Goal: Task Accomplishment & Management: Complete application form

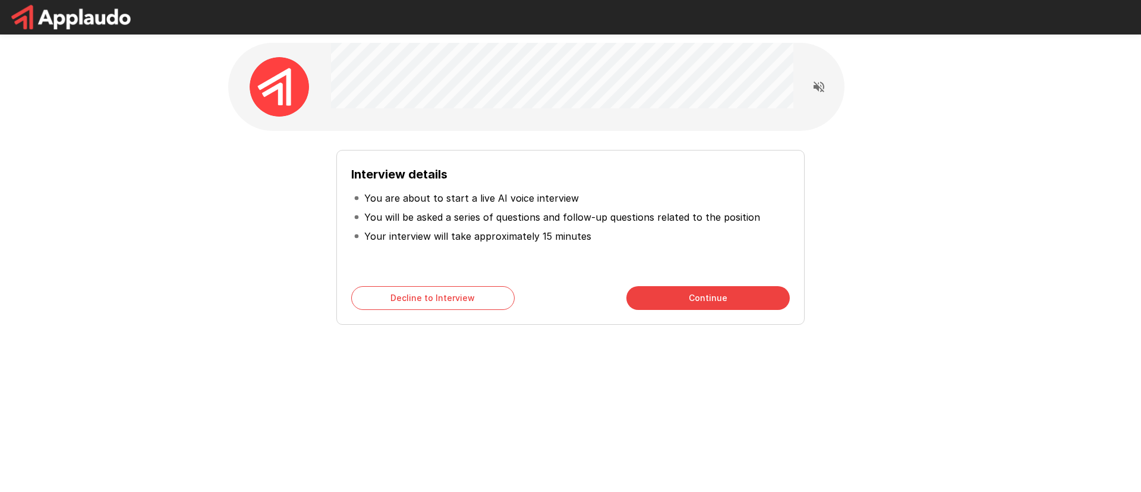
click at [680, 301] on button "Continue" at bounding box center [708, 298] width 163 height 24
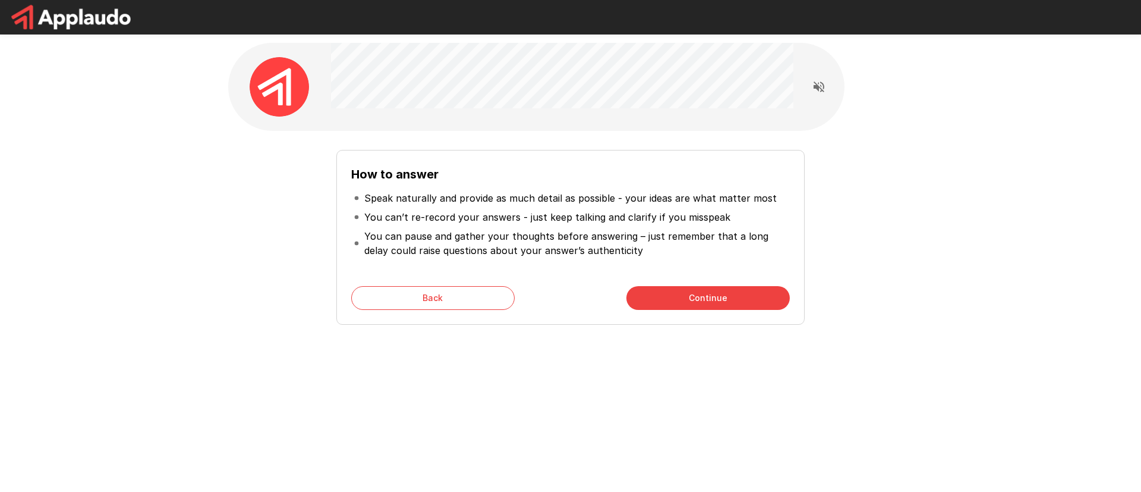
click at [660, 298] on button "Continue" at bounding box center [708, 298] width 163 height 24
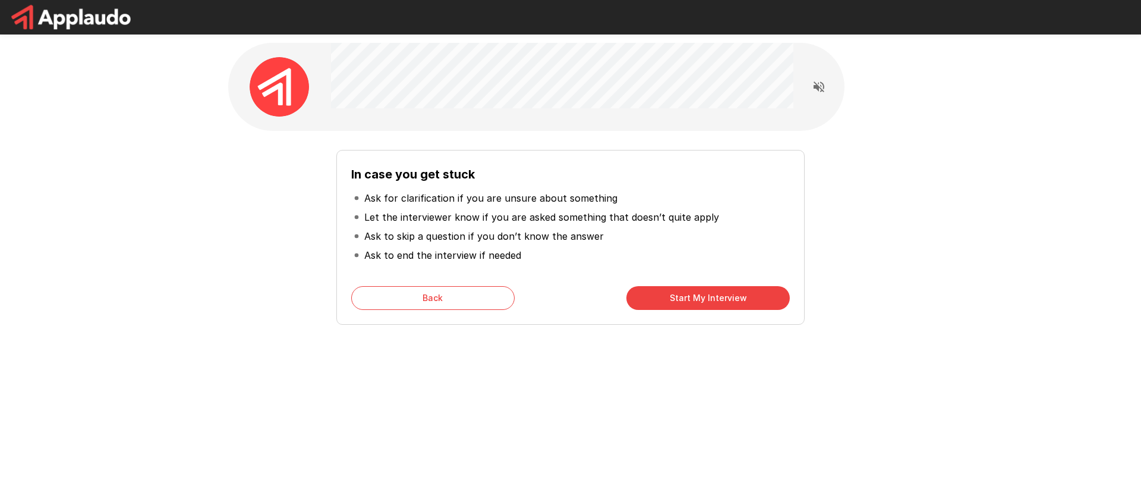
click at [731, 301] on button "Start My Interview" at bounding box center [708, 298] width 163 height 24
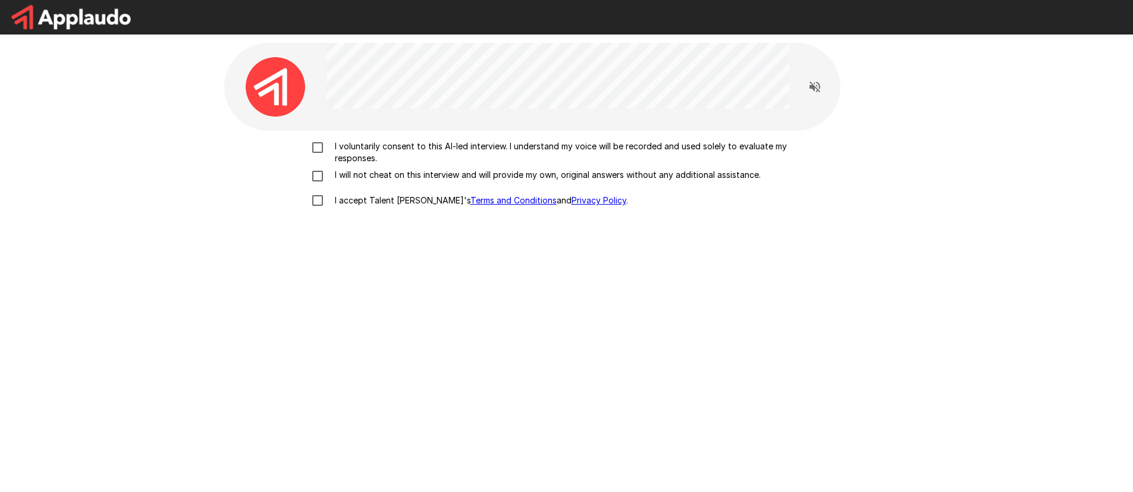
click at [391, 153] on p "I voluntarily consent to this AI-led interview. I understand my voice will be r…" at bounding box center [579, 152] width 498 height 24
click at [375, 174] on p "I will not cheat on this interview and will provide my own, original answers wi…" at bounding box center [545, 175] width 430 height 12
click at [360, 199] on p "I accept Talent Llama's Terms and Conditions and Privacy Policy ." at bounding box center [479, 200] width 298 height 12
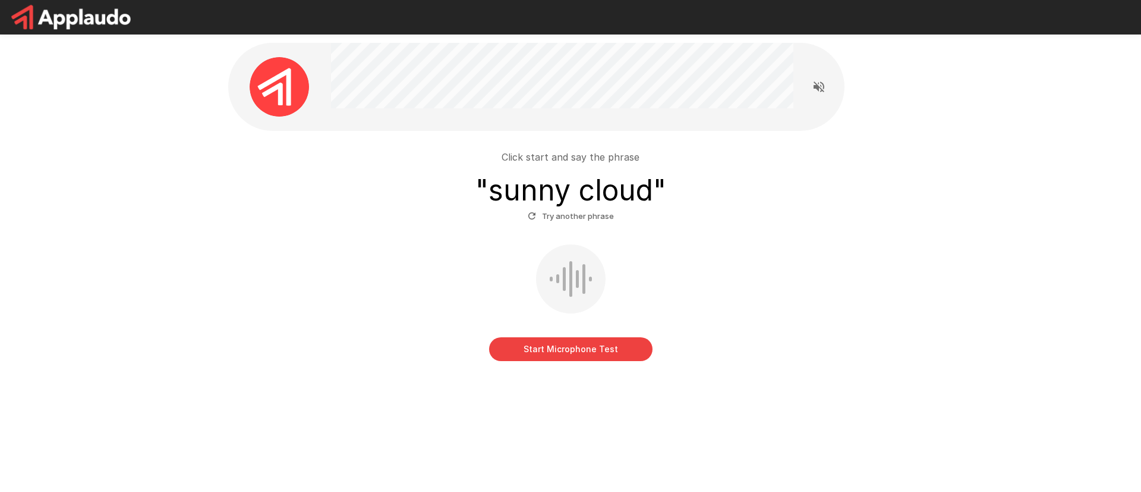
click at [589, 355] on button "Start Microphone Test" at bounding box center [570, 349] width 163 height 24
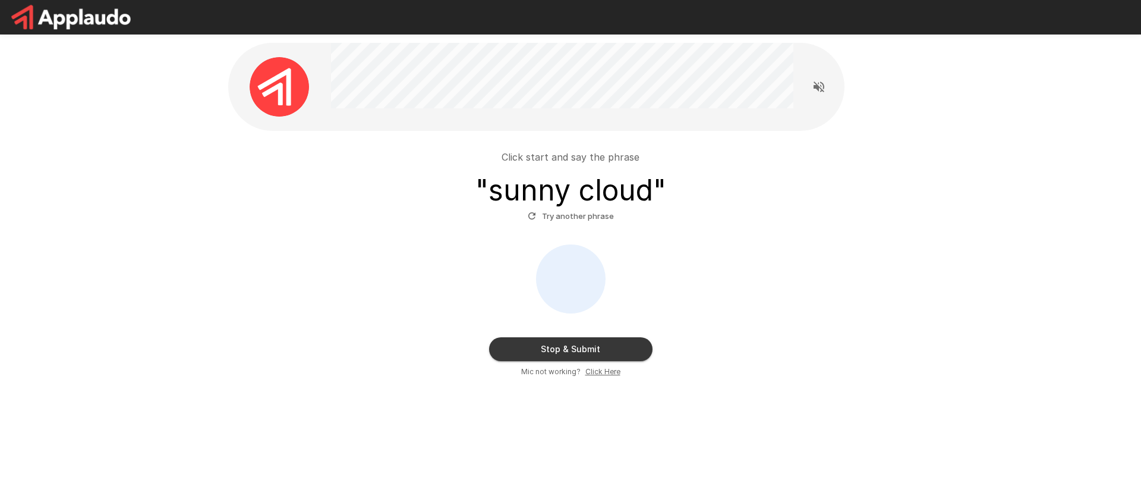
click at [570, 212] on button "Try another phrase" at bounding box center [571, 216] width 92 height 18
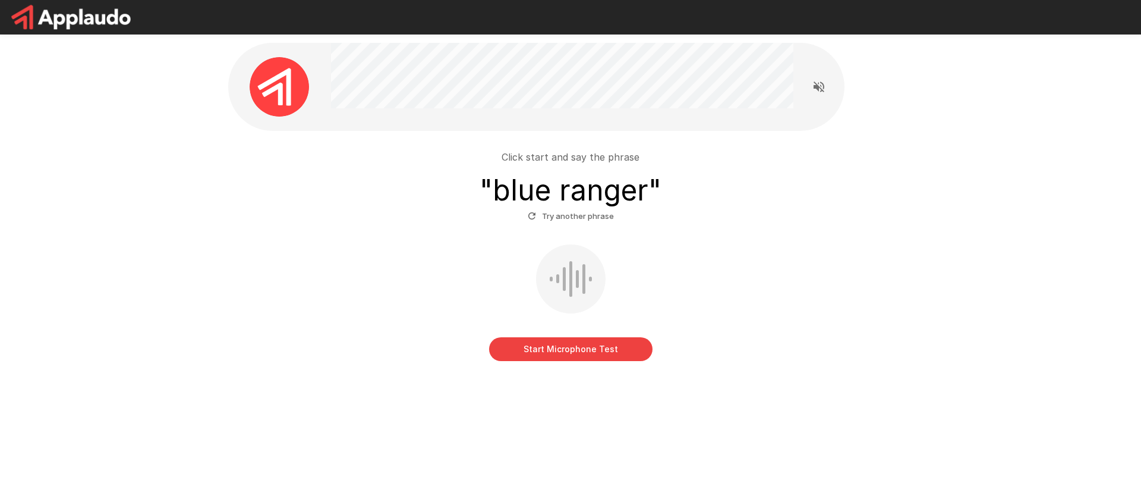
click at [592, 348] on button "Start Microphone Test" at bounding box center [570, 349] width 163 height 24
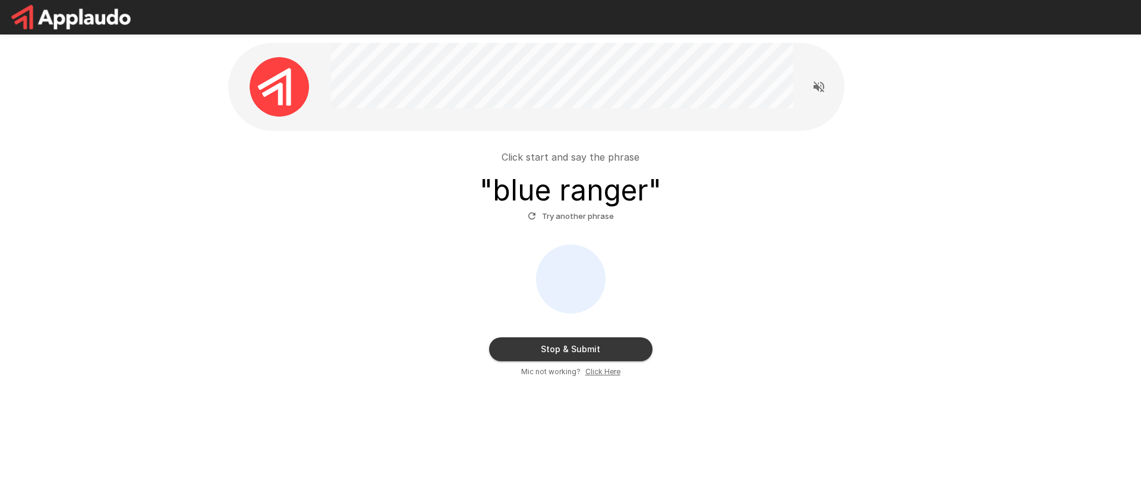
click at [605, 334] on div "Stop & Submit Mic not working? Click Here" at bounding box center [570, 310] width 675 height 133
click at [603, 342] on button "Stop & Submit" at bounding box center [570, 349] width 163 height 24
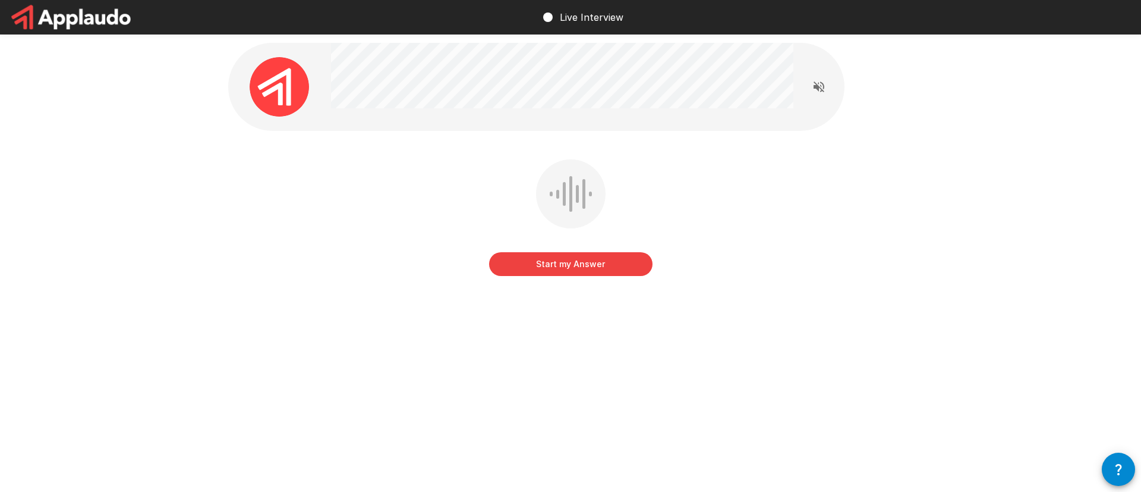
click at [576, 268] on button "Start my Answer" at bounding box center [570, 264] width 163 height 24
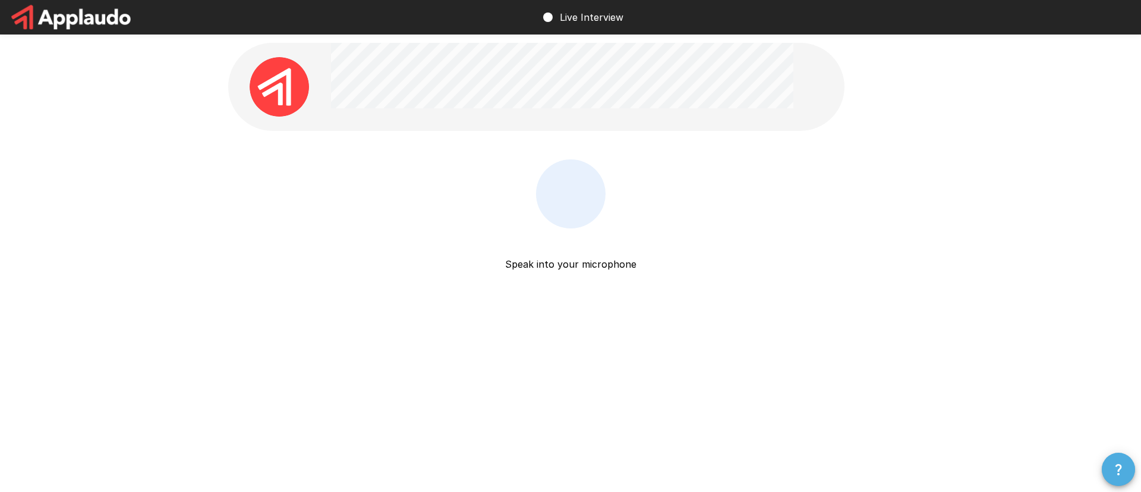
click at [1120, 470] on icon "button" at bounding box center [1119, 469] width 14 height 14
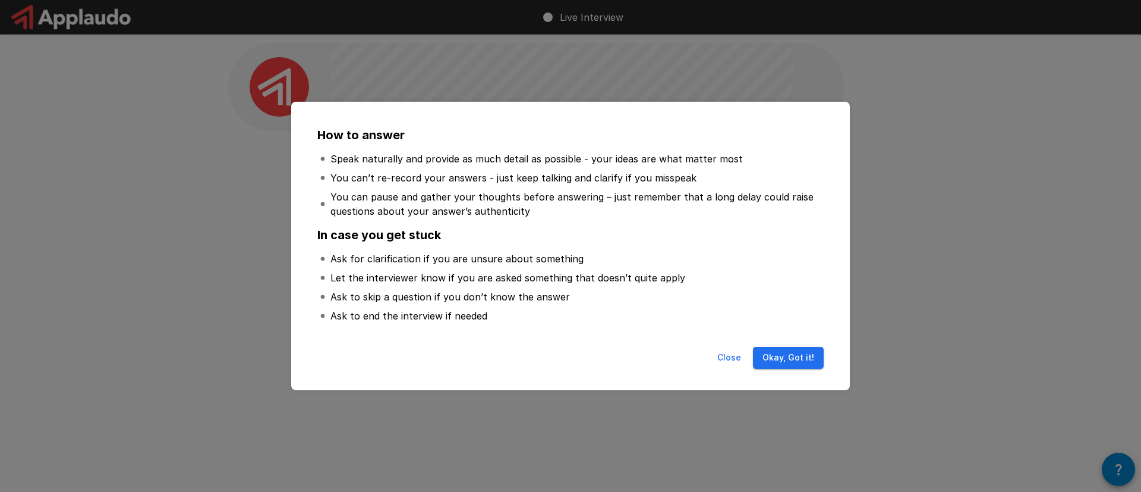
click at [727, 354] on button "Close" at bounding box center [729, 358] width 38 height 22
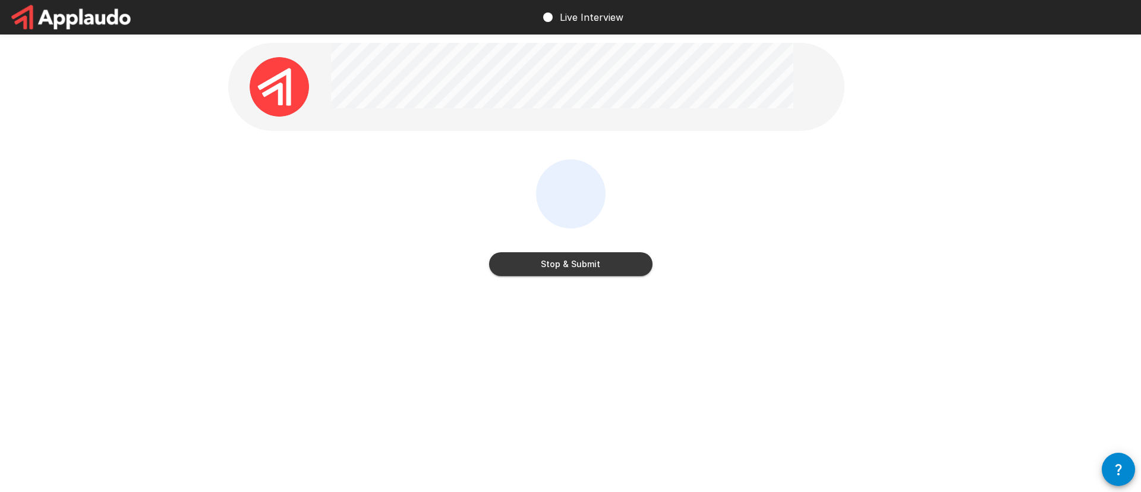
click at [612, 261] on button "Stop & Submit" at bounding box center [570, 264] width 163 height 24
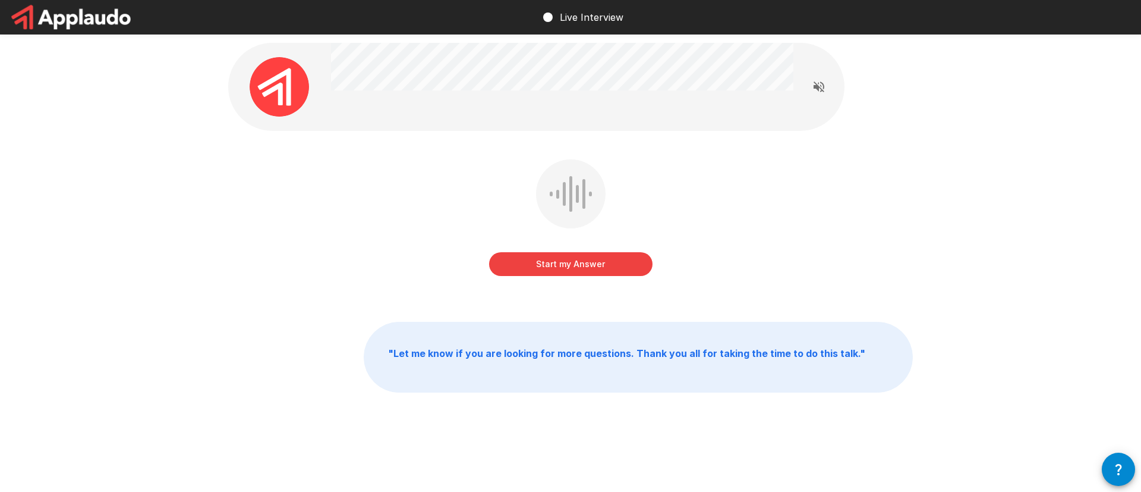
click at [591, 269] on button "Start my Answer" at bounding box center [570, 264] width 163 height 24
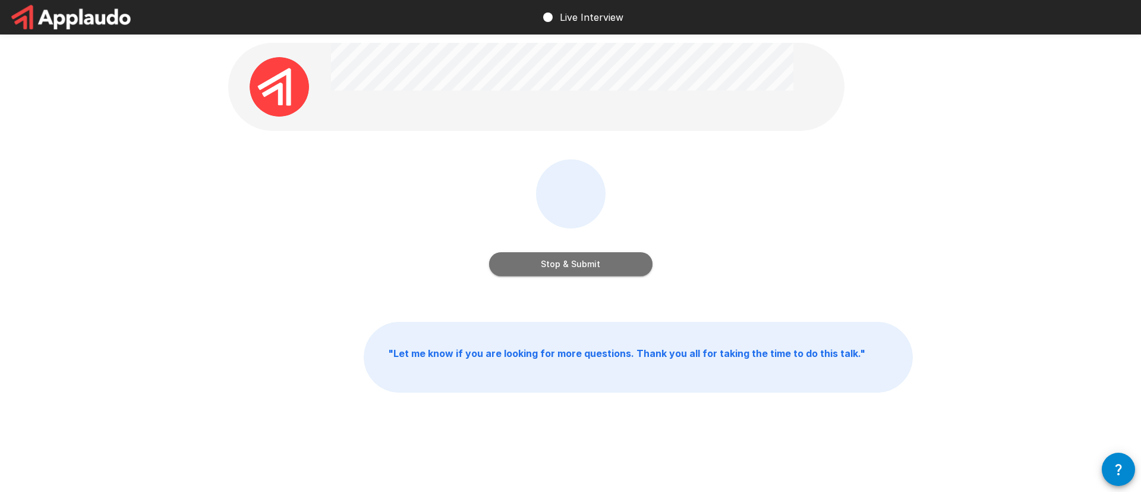
click at [588, 272] on button "Stop & Submit" at bounding box center [570, 264] width 163 height 24
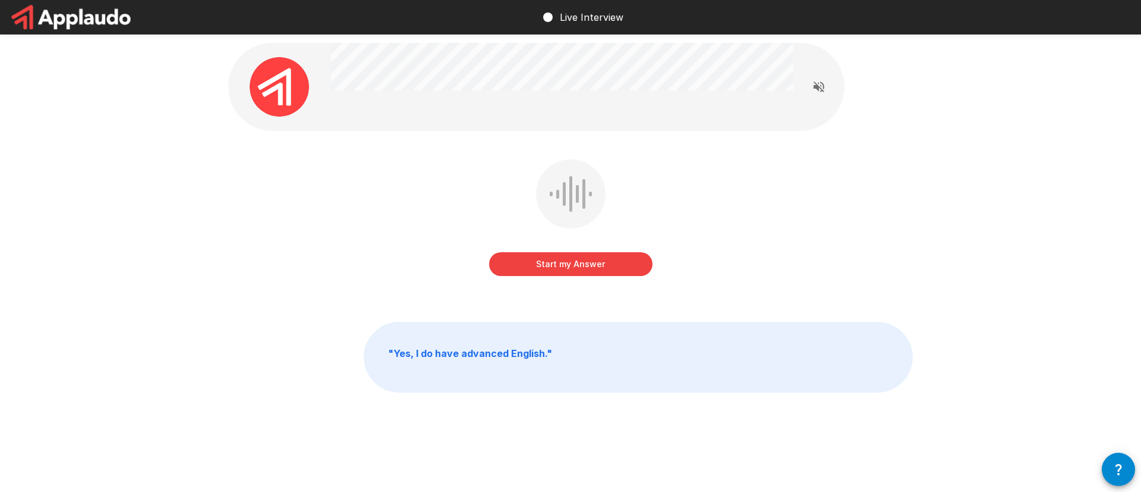
click at [579, 263] on button "Start my Answer" at bounding box center [570, 264] width 163 height 24
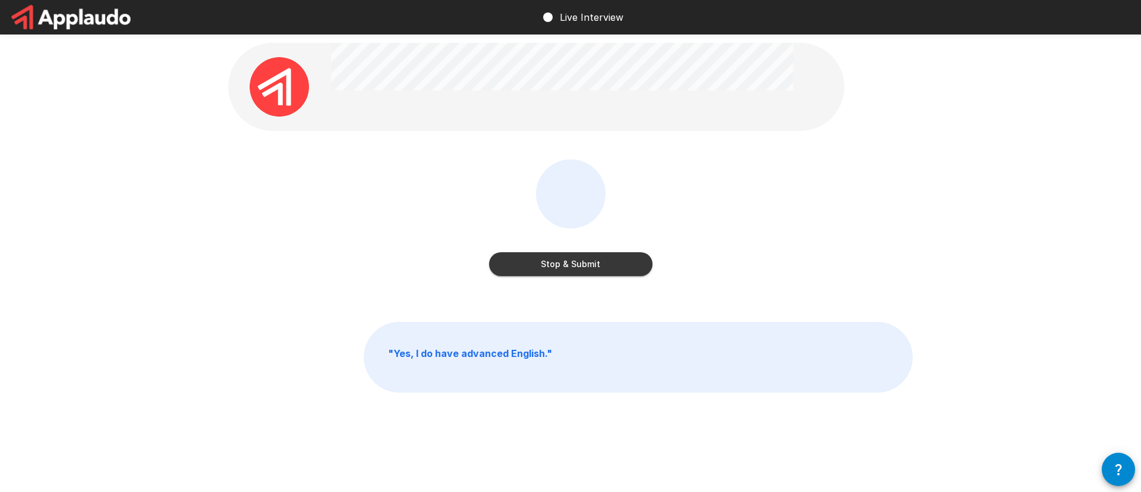
click at [583, 272] on button "Stop & Submit" at bounding box center [570, 264] width 163 height 24
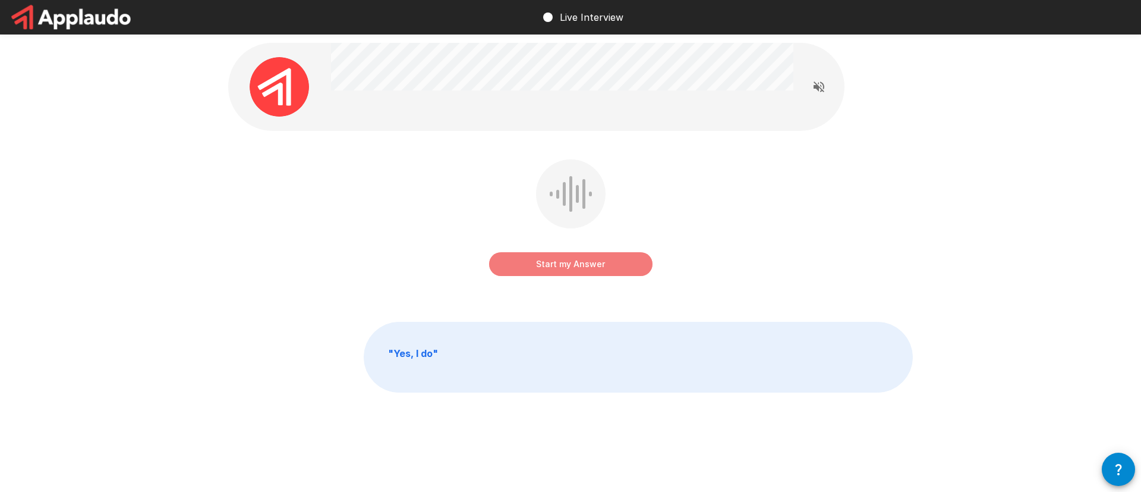
click at [558, 269] on button "Start my Answer" at bounding box center [570, 264] width 163 height 24
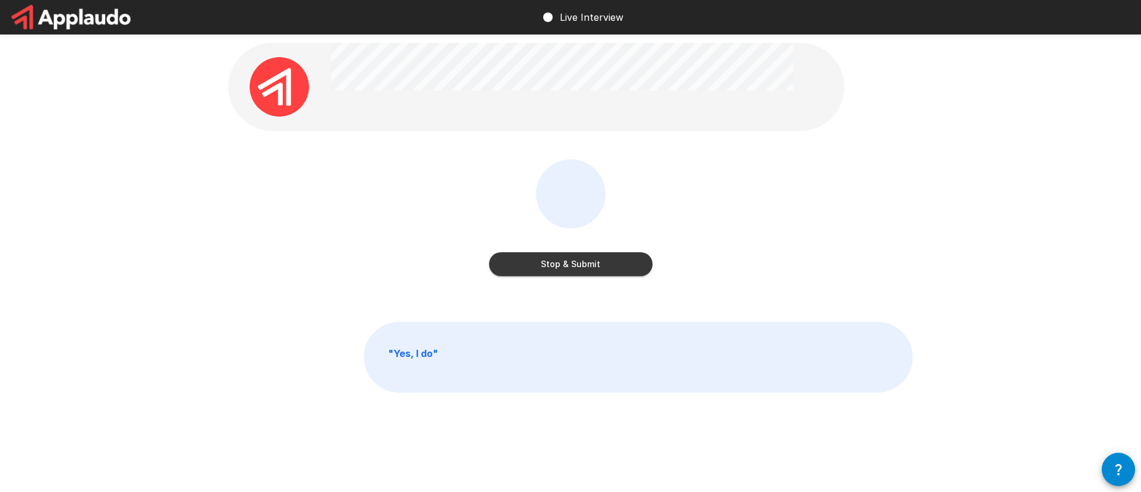
click at [586, 265] on button "Stop & Submit" at bounding box center [570, 264] width 163 height 24
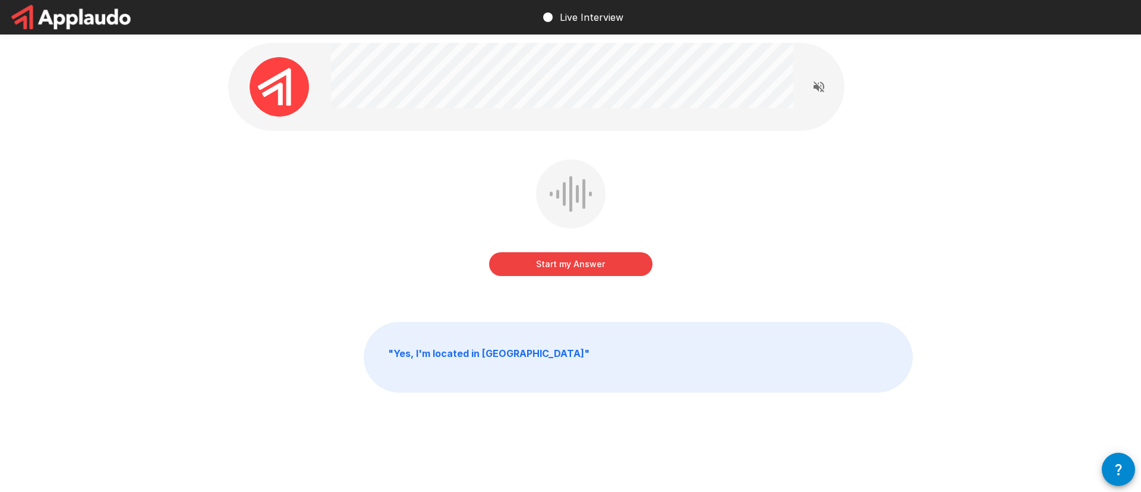
click at [586, 260] on button "Start my Answer" at bounding box center [570, 264] width 163 height 24
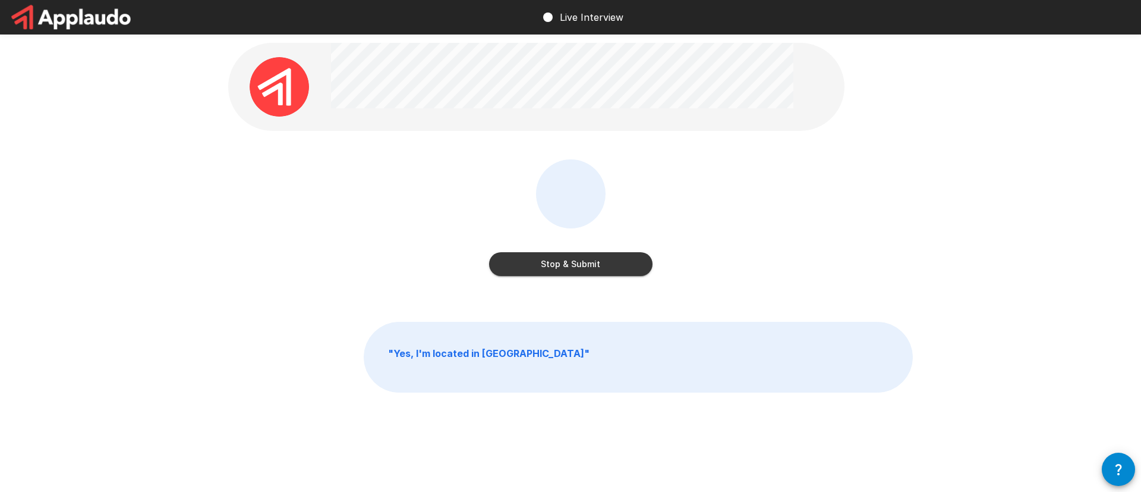
click at [587, 268] on button "Stop & Submit" at bounding box center [570, 264] width 163 height 24
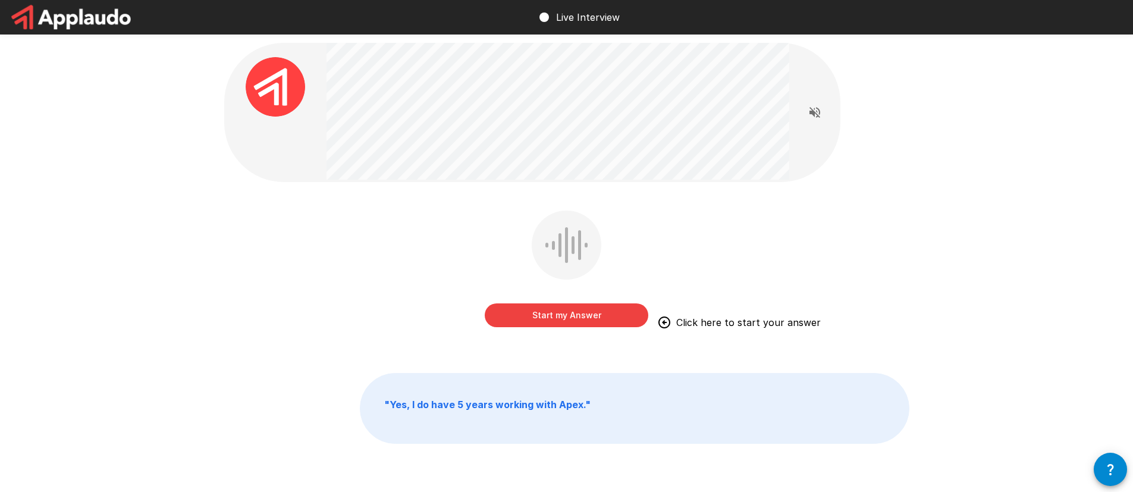
click at [575, 314] on button "Start my Answer" at bounding box center [566, 315] width 163 height 24
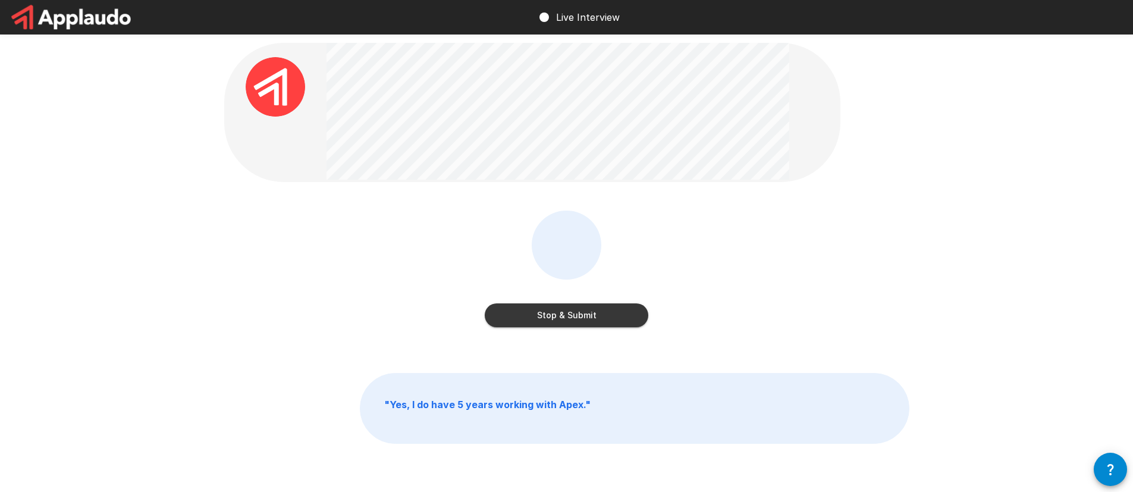
click at [575, 319] on button "Stop & Submit" at bounding box center [566, 315] width 163 height 24
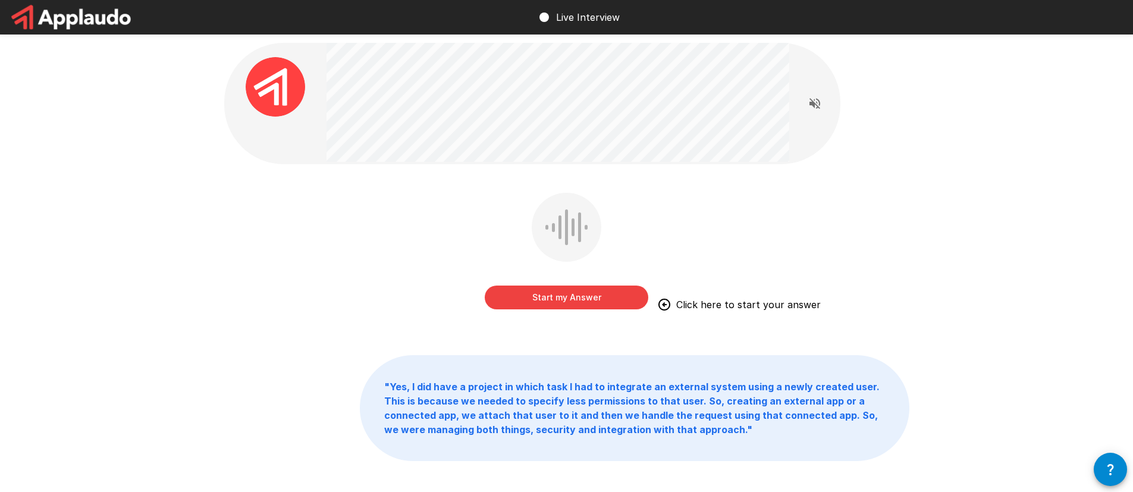
click at [575, 304] on button "Start my Answer" at bounding box center [566, 297] width 163 height 24
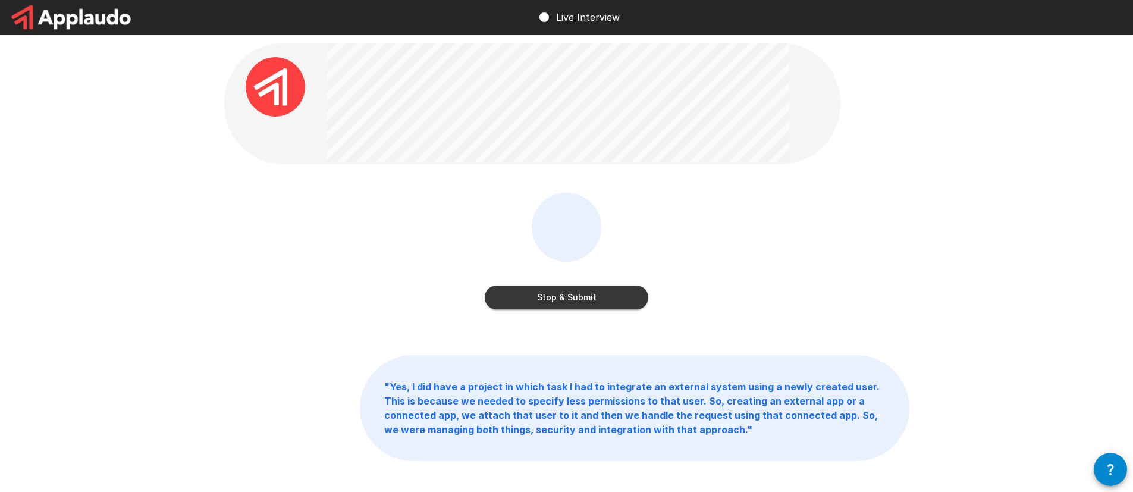
click at [603, 298] on button "Stop & Submit" at bounding box center [566, 297] width 163 height 24
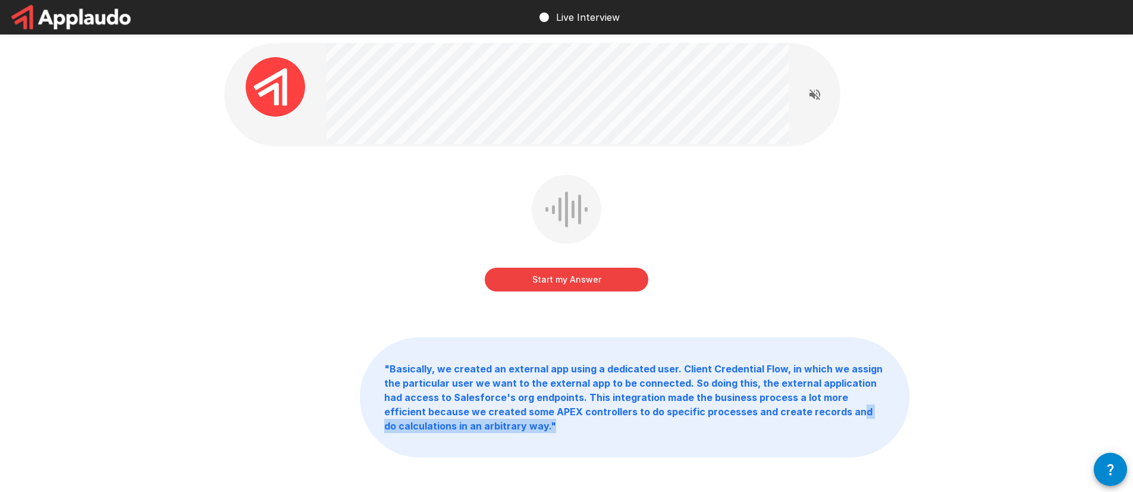
drag, startPoint x: 806, startPoint y: 411, endPoint x: 703, endPoint y: 420, distance: 102.6
click at [706, 420] on p "" Basically, we created an external app using a dedicated user. Client Credenti…" at bounding box center [634, 397] width 548 height 119
click at [703, 420] on p "" Basically, we created an external app using a dedicated user. Client Credenti…" at bounding box center [634, 397] width 548 height 119
click at [612, 411] on b "" Basically, we created an external app using a dedicated user. Client Credenti…" at bounding box center [633, 397] width 498 height 69
click at [645, 408] on b "" Basically, we created an external app using a dedicated user. Client Credenti…" at bounding box center [633, 397] width 498 height 69
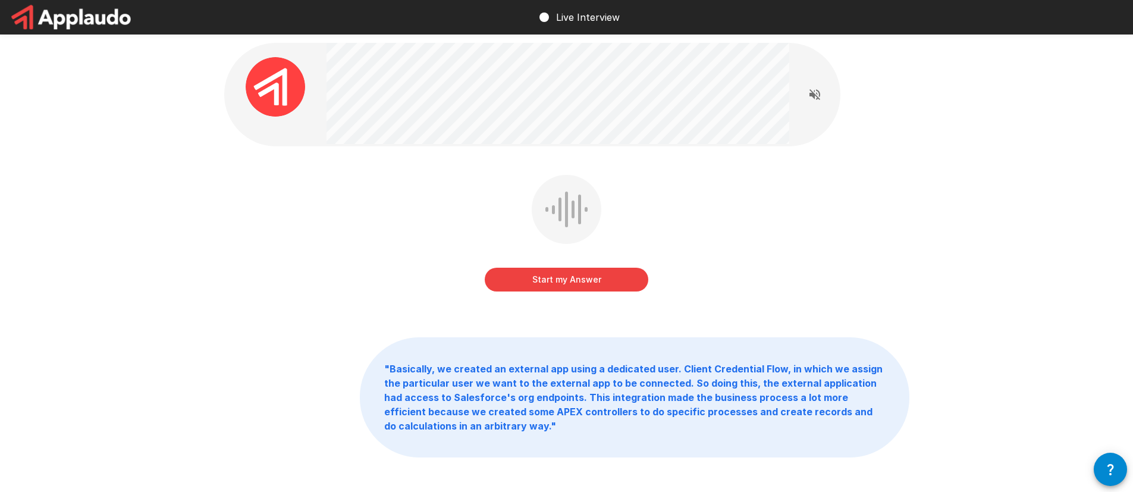
click at [682, 413] on b "" Basically, we created an external app using a dedicated user. Client Credenti…" at bounding box center [633, 397] width 498 height 69
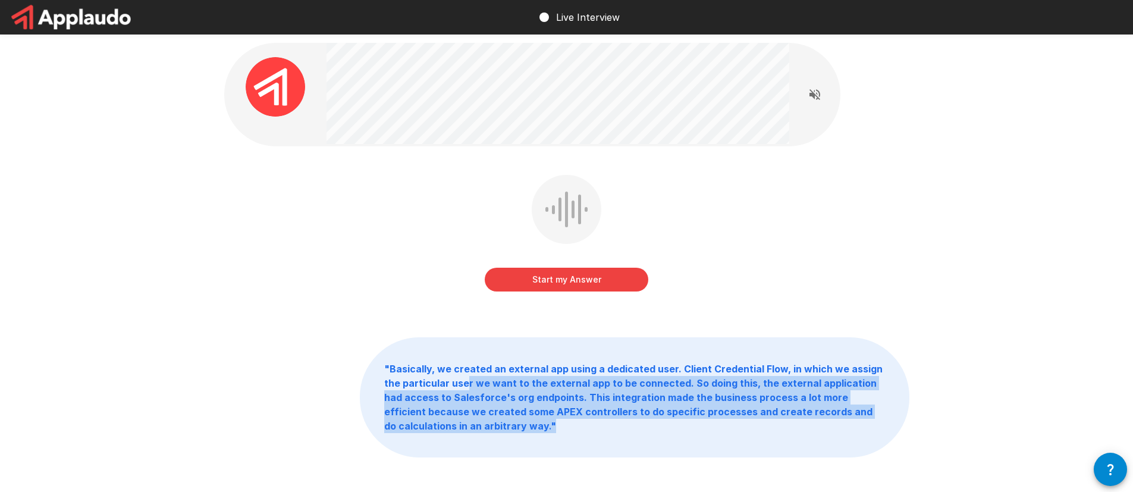
drag, startPoint x: 567, startPoint y: 429, endPoint x: 462, endPoint y: 377, distance: 117.3
click at [464, 378] on p "" Basically, we created an external app using a dedicated user. Client Credenti…" at bounding box center [634, 397] width 548 height 119
click at [533, 397] on b "" Basically, we created an external app using a dedicated user. Client Credenti…" at bounding box center [633, 397] width 498 height 69
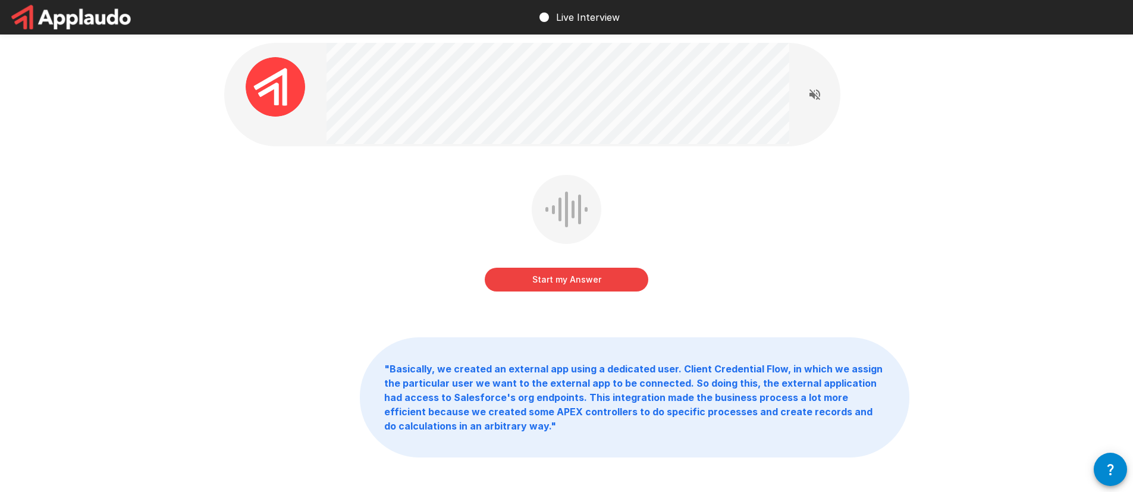
click at [441, 428] on b "" Basically, we created an external app using a dedicated user. Client Credenti…" at bounding box center [633, 397] width 498 height 69
click at [462, 424] on b "" Basically, we created an external app using a dedicated user. Client Credenti…" at bounding box center [633, 397] width 498 height 69
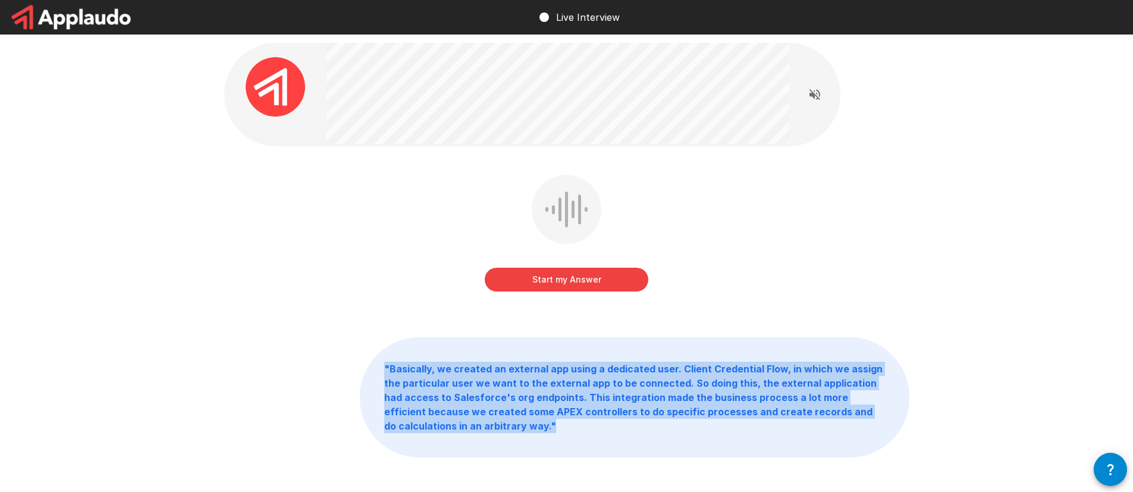
click at [462, 424] on b "" Basically, we created an external app using a dedicated user. Client Credenti…" at bounding box center [633, 397] width 498 height 69
click at [572, 408] on b "" Basically, we created an external app using a dedicated user. Client Credenti…" at bounding box center [633, 397] width 498 height 69
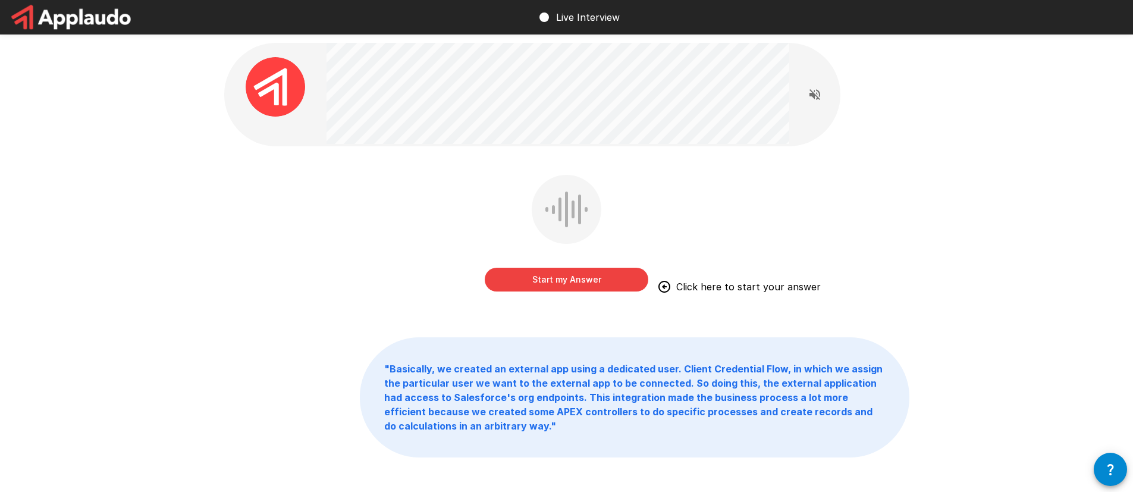
click at [585, 284] on button "Start my Answer" at bounding box center [566, 280] width 163 height 24
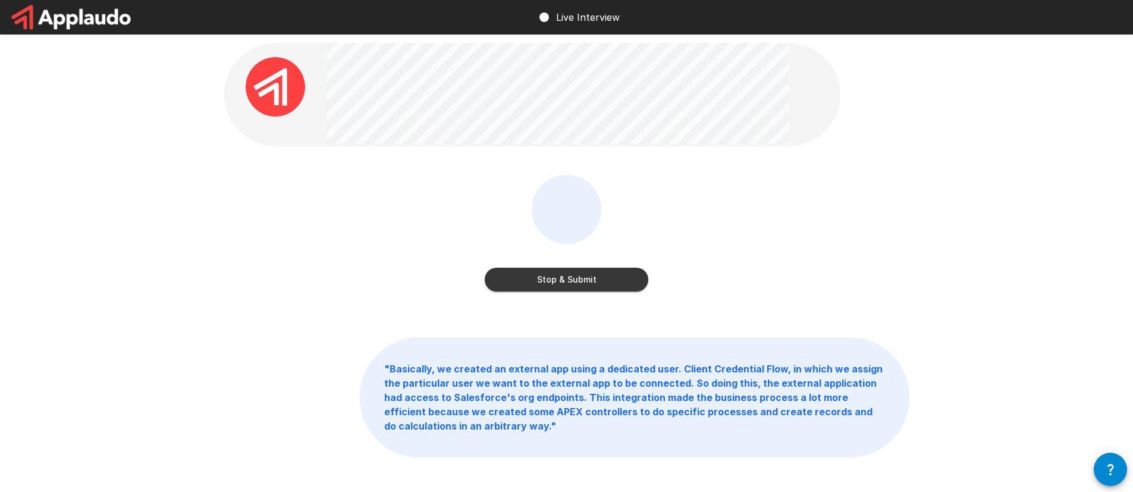
click at [581, 278] on button "Stop & Submit" at bounding box center [566, 280] width 163 height 24
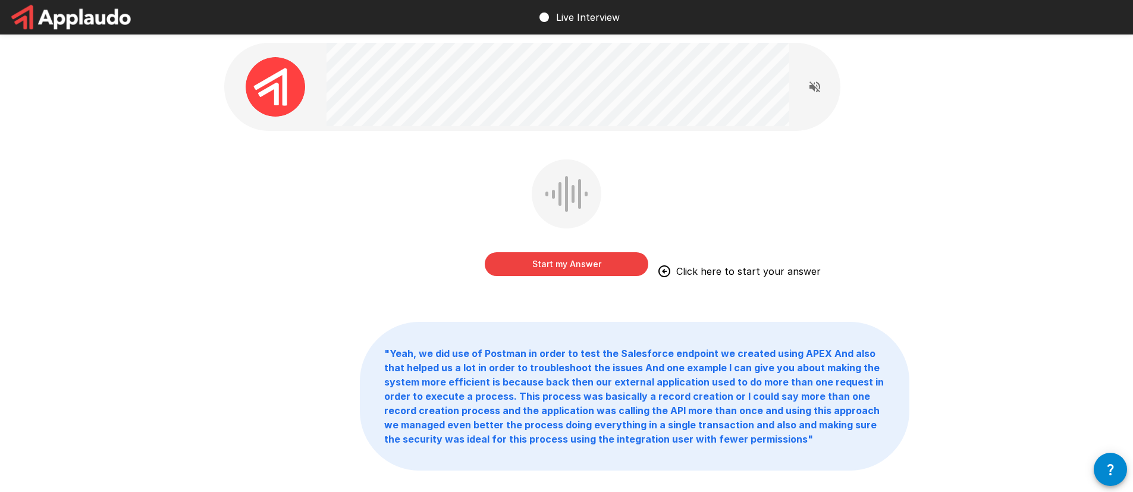
click at [598, 264] on button "Start my Answer" at bounding box center [566, 264] width 163 height 24
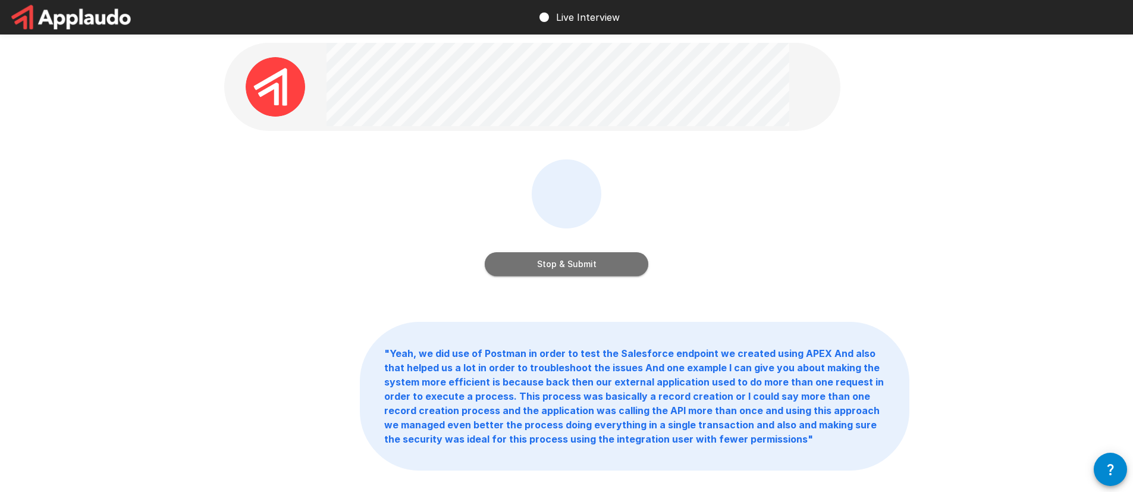
click at [546, 267] on button "Stop & Submit" at bounding box center [566, 264] width 163 height 24
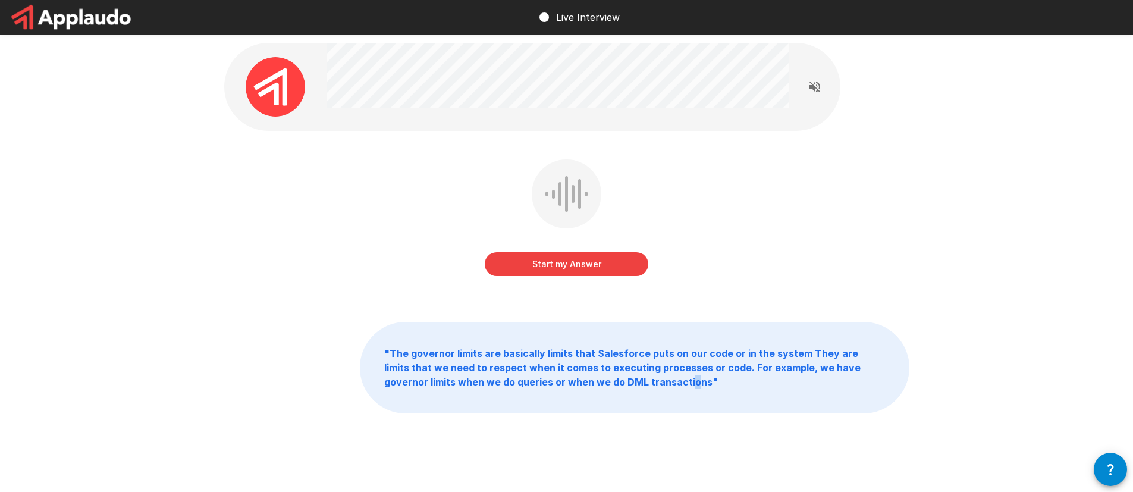
drag, startPoint x: 646, startPoint y: 384, endPoint x: 623, endPoint y: 372, distance: 25.5
click at [633, 375] on p "" The governor limits are basically limits that Salesforce puts on our code or …" at bounding box center [634, 367] width 548 height 90
click at [623, 372] on b "" The governor limits are basically limits that Salesforce puts on our code or …" at bounding box center [622, 367] width 476 height 40
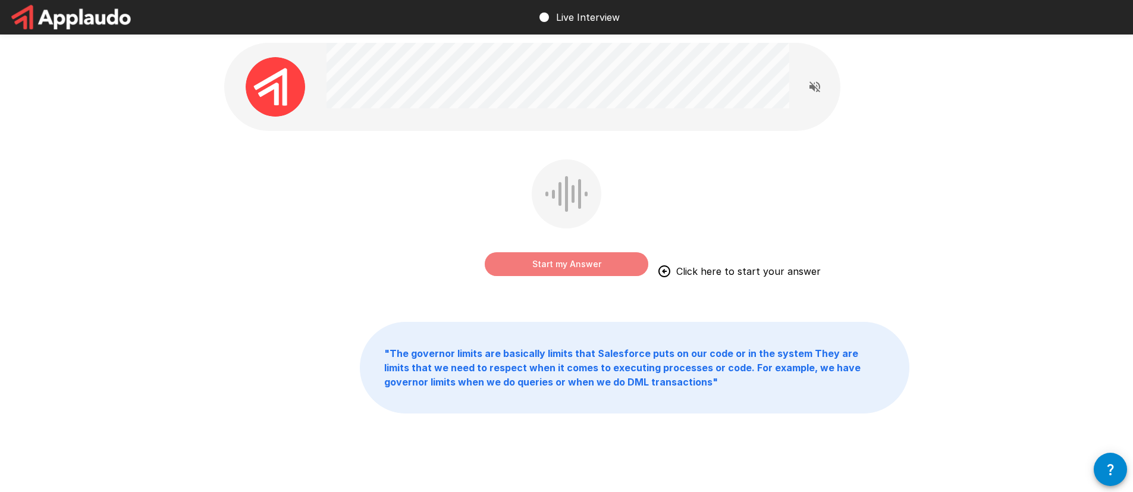
click at [575, 264] on button "Start my Answer" at bounding box center [566, 264] width 163 height 24
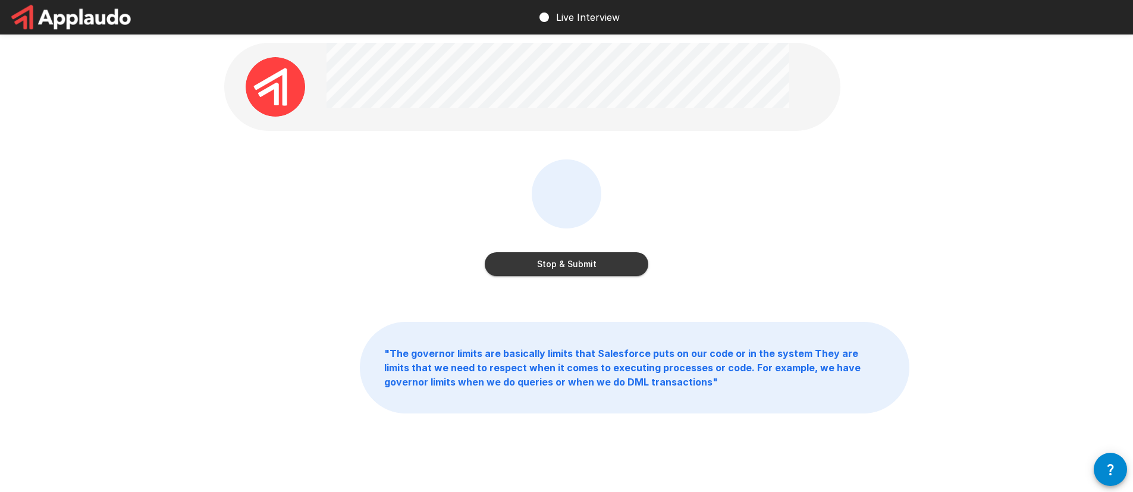
click at [588, 265] on button "Stop & Submit" at bounding box center [566, 264] width 163 height 24
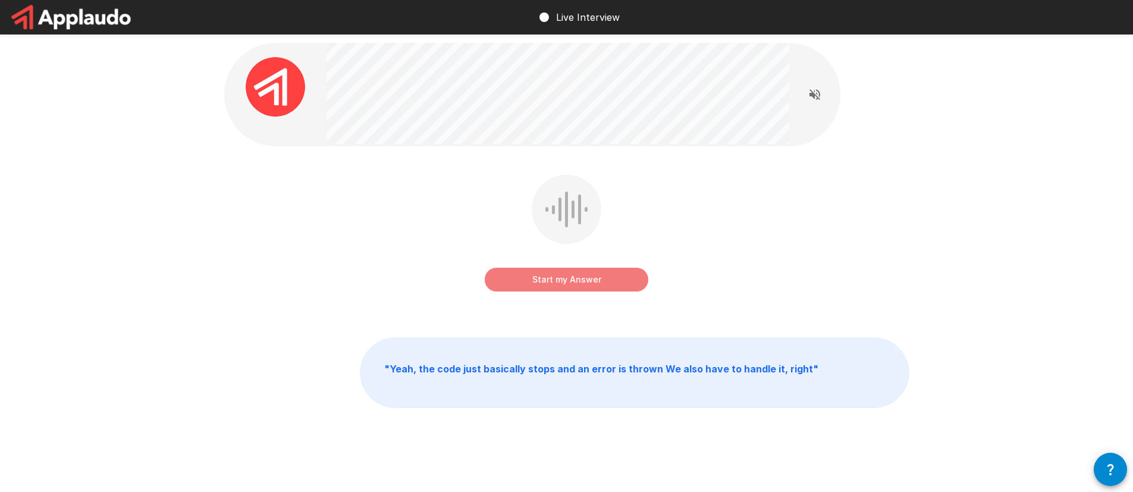
click at [564, 279] on button "Start my Answer" at bounding box center [566, 280] width 163 height 24
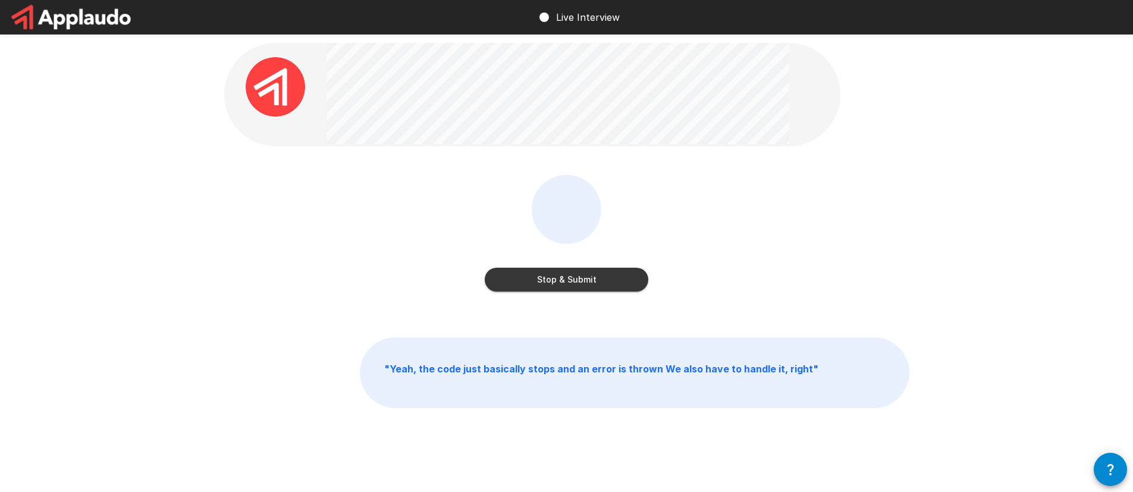
click at [584, 278] on button "Stop & Submit" at bounding box center [566, 280] width 163 height 24
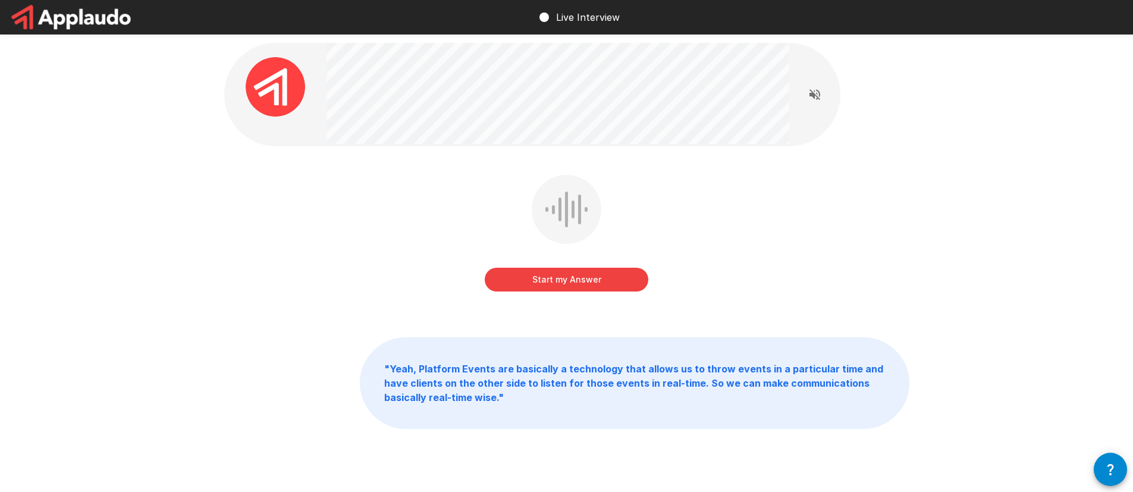
click at [586, 274] on button "Start my Answer" at bounding box center [566, 280] width 163 height 24
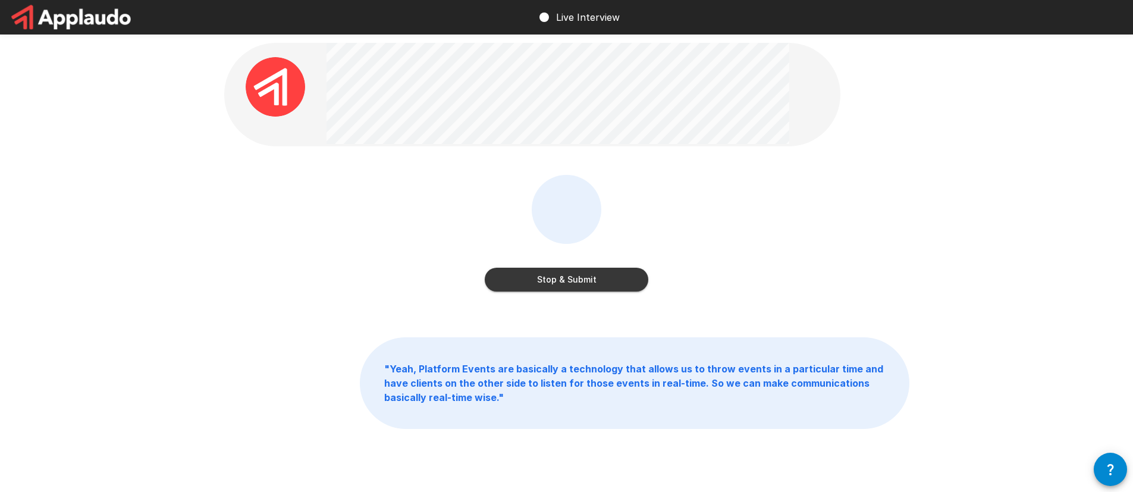
click at [581, 285] on button "Stop & Submit" at bounding box center [566, 280] width 163 height 24
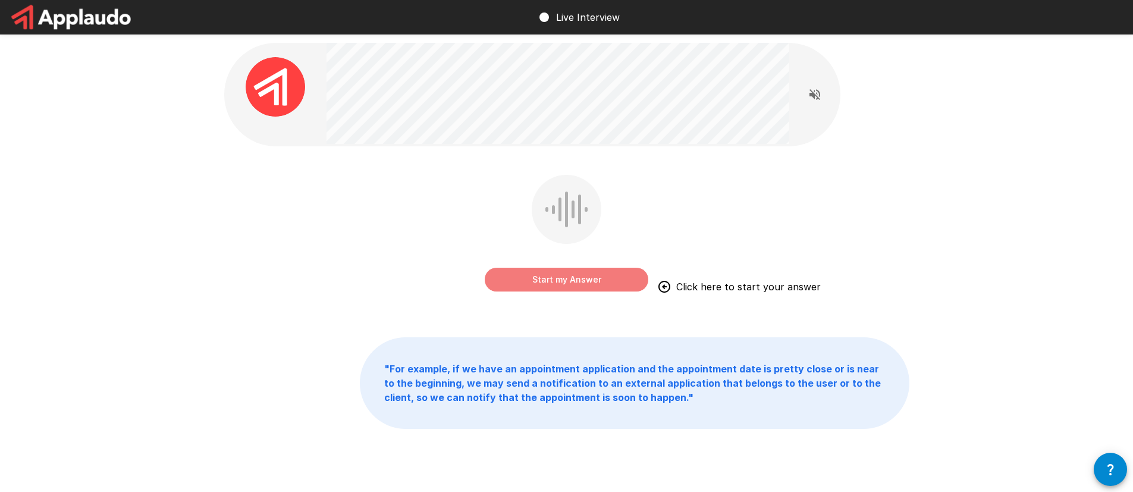
click at [538, 275] on button "Start my Answer" at bounding box center [566, 280] width 163 height 24
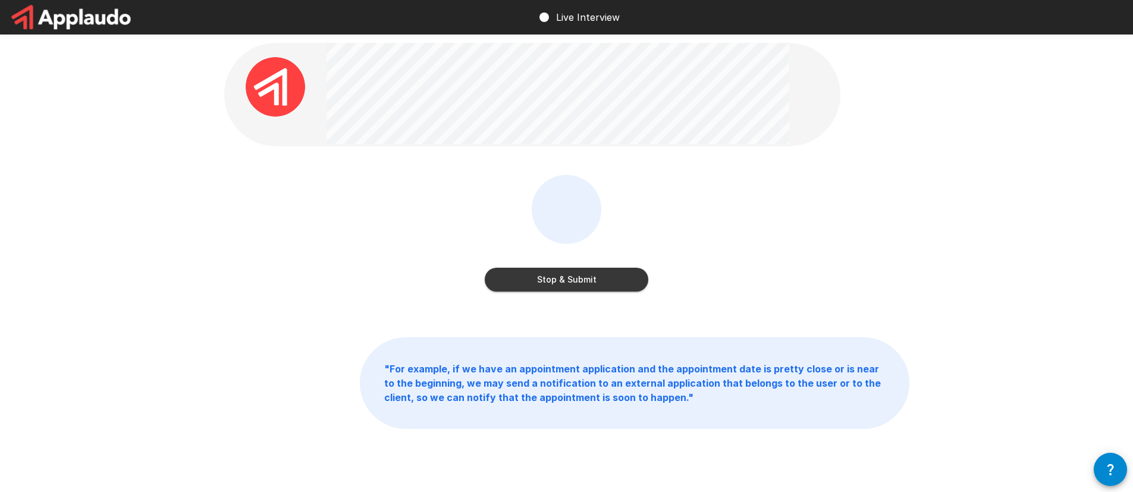
click at [587, 277] on button "Stop & Submit" at bounding box center [566, 280] width 163 height 24
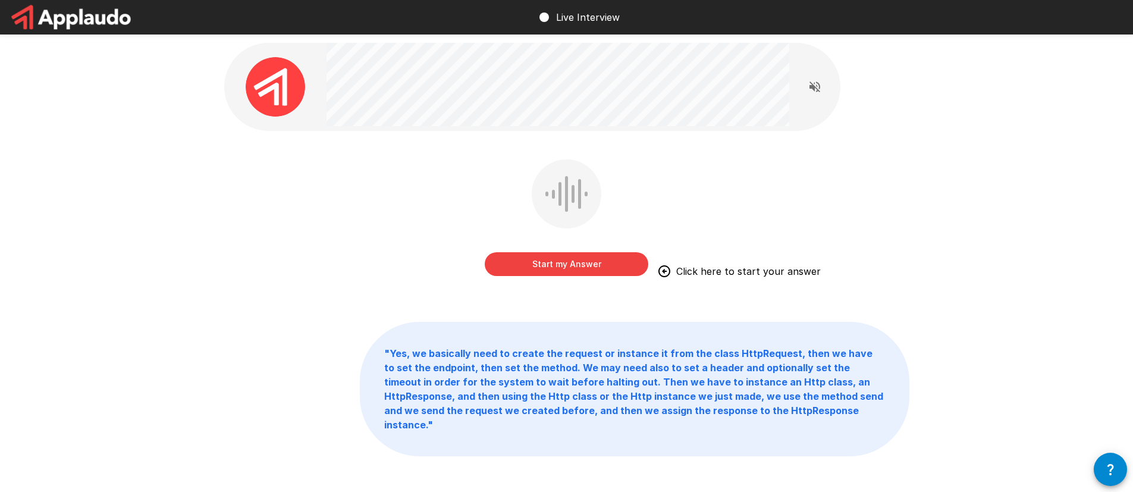
click at [546, 264] on button "Start my Answer" at bounding box center [566, 264] width 163 height 24
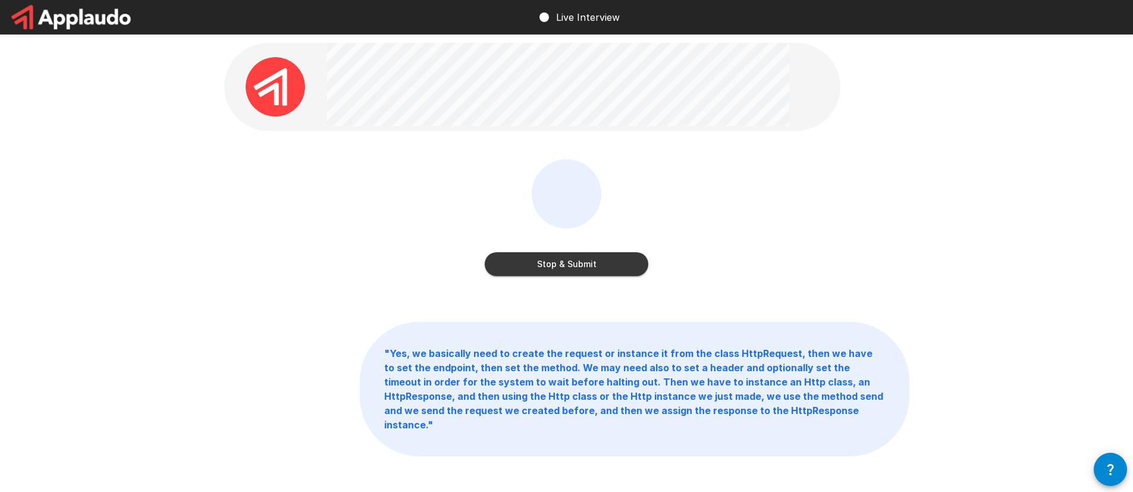
click at [571, 266] on button "Stop & Submit" at bounding box center [566, 264] width 163 height 24
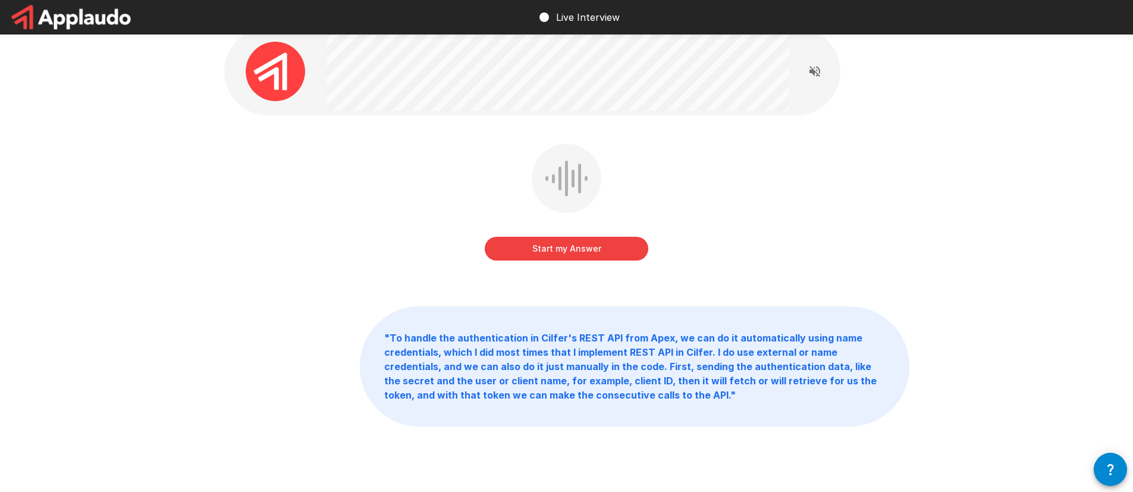
scroll to position [20, 0]
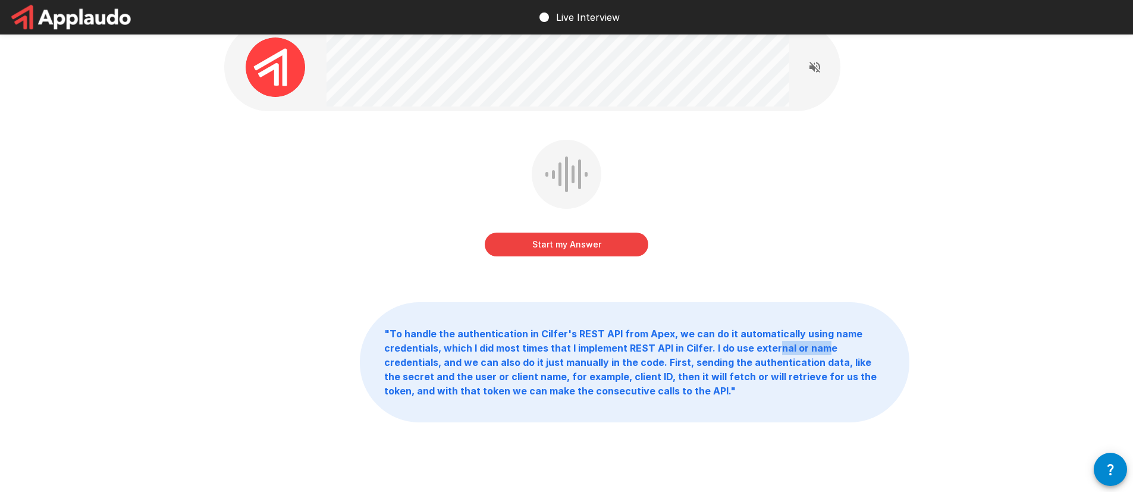
drag, startPoint x: 770, startPoint y: 345, endPoint x: 829, endPoint y: 347, distance: 58.9
click at [822, 347] on b "" To handle the authentication in [PERSON_NAME]'s REST API from Apex, we can do…" at bounding box center [630, 362] width 492 height 69
click at [829, 347] on b "" To handle the authentication in [PERSON_NAME]'s REST API from Apex, we can do…" at bounding box center [630, 362] width 492 height 69
drag, startPoint x: 400, startPoint y: 359, endPoint x: 512, endPoint y: 360, distance: 113.0
click at [511, 360] on b "" To handle the authentication in [PERSON_NAME]'s REST API from Apex, we can do…" at bounding box center [630, 362] width 492 height 69
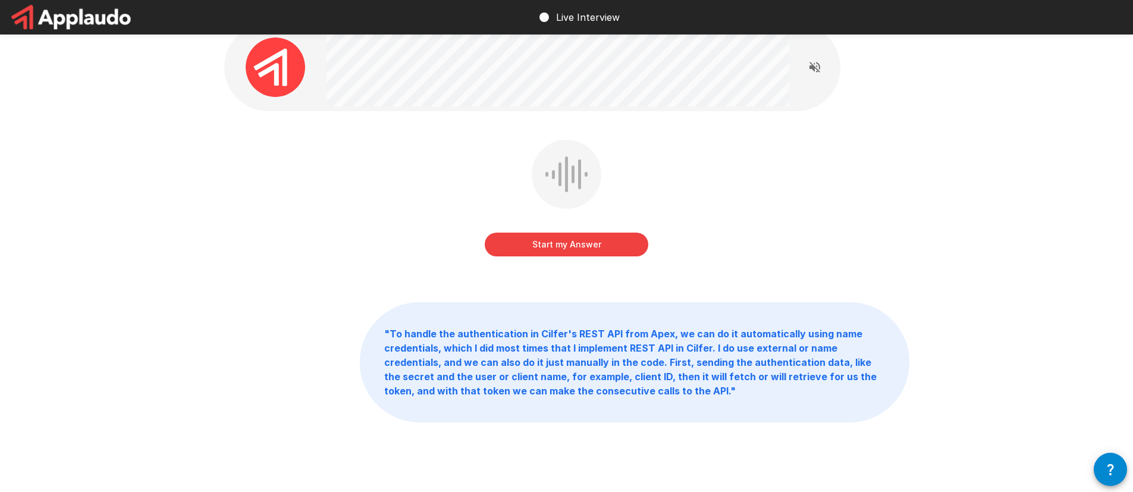
click at [529, 360] on b "" To handle the authentication in [PERSON_NAME]'s REST API from Apex, we can do…" at bounding box center [630, 362] width 492 height 69
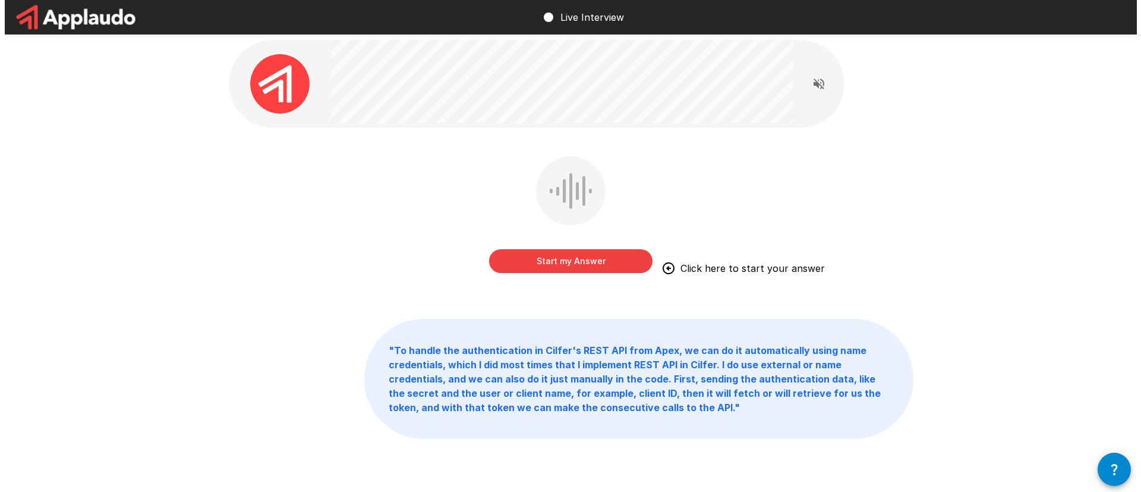
scroll to position [0, 0]
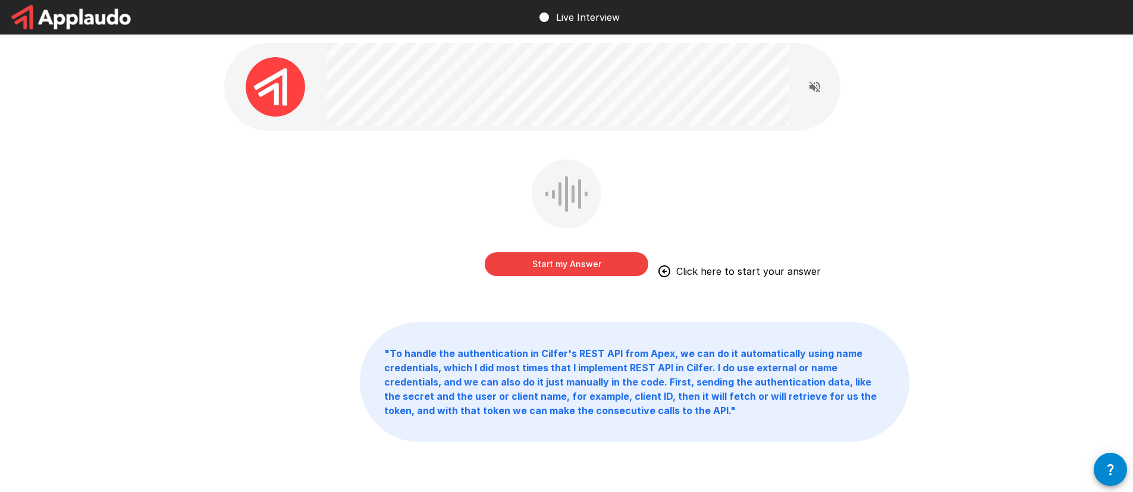
click at [612, 268] on button "Start my Answer" at bounding box center [566, 264] width 163 height 24
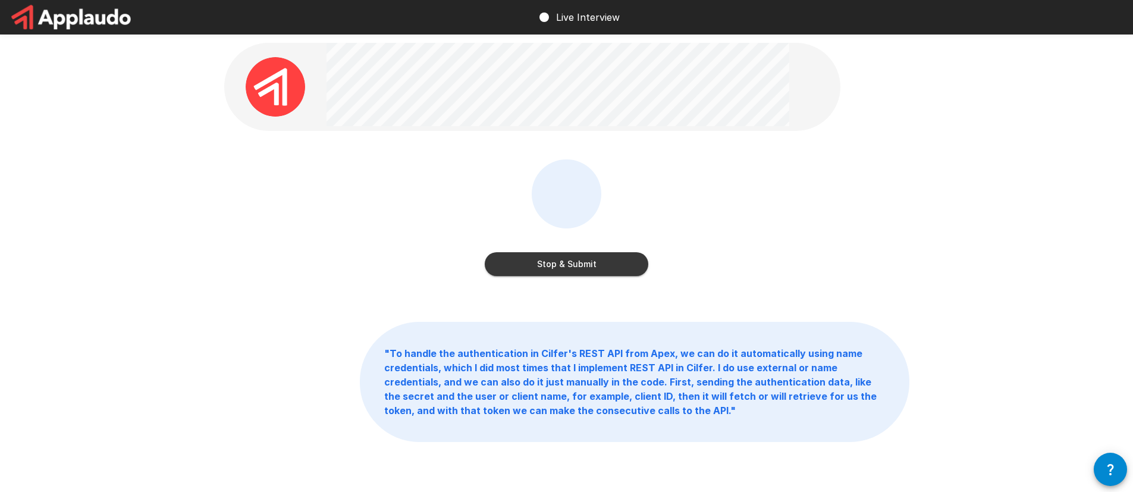
click at [587, 270] on button "Stop & Submit" at bounding box center [566, 264] width 163 height 24
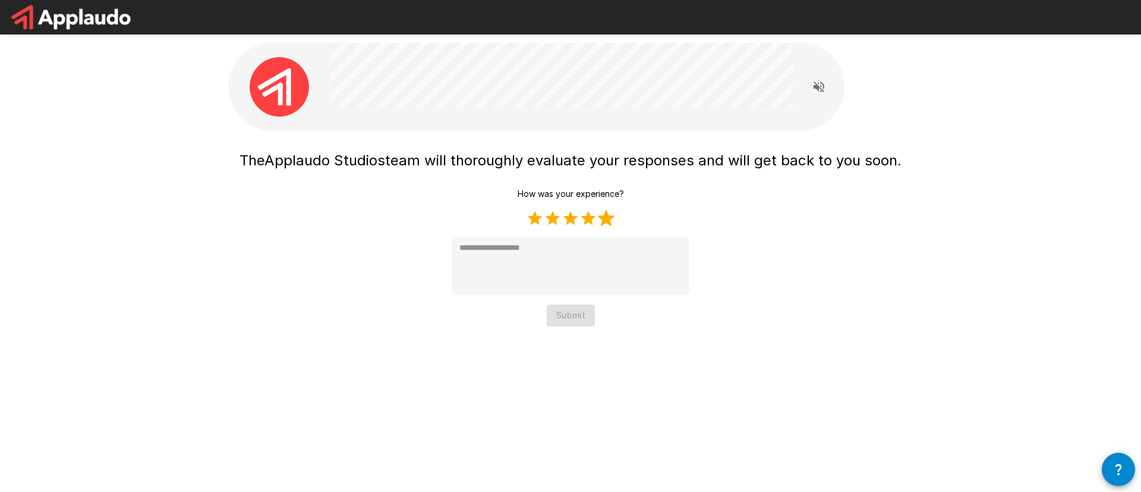
click at [600, 221] on label "5 Stars" at bounding box center [606, 218] width 18 height 18
type textarea "*"
click at [572, 305] on button "Submit" at bounding box center [571, 315] width 48 height 22
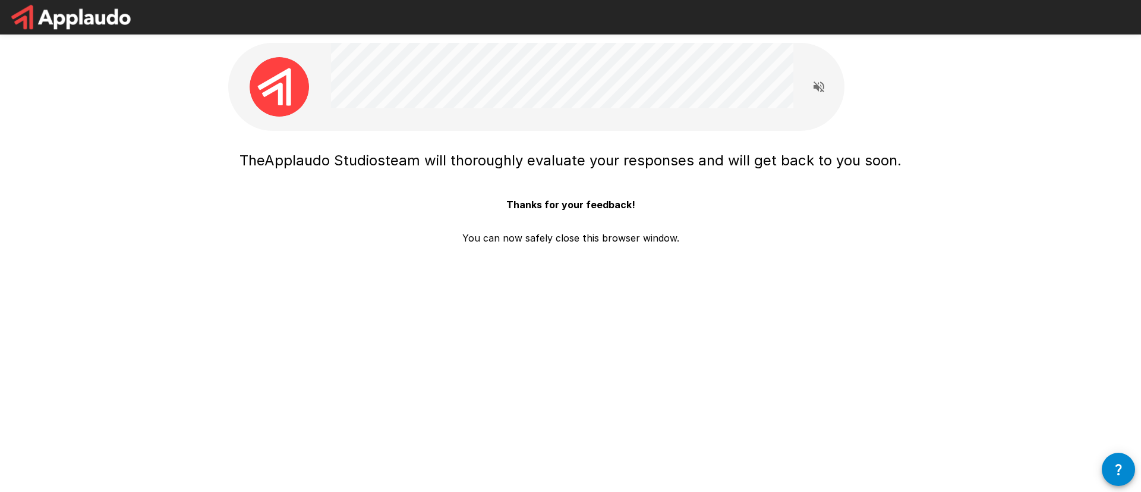
click at [59, 22] on img at bounding box center [71, 17] width 143 height 34
